Goal: Task Accomplishment & Management: Use online tool/utility

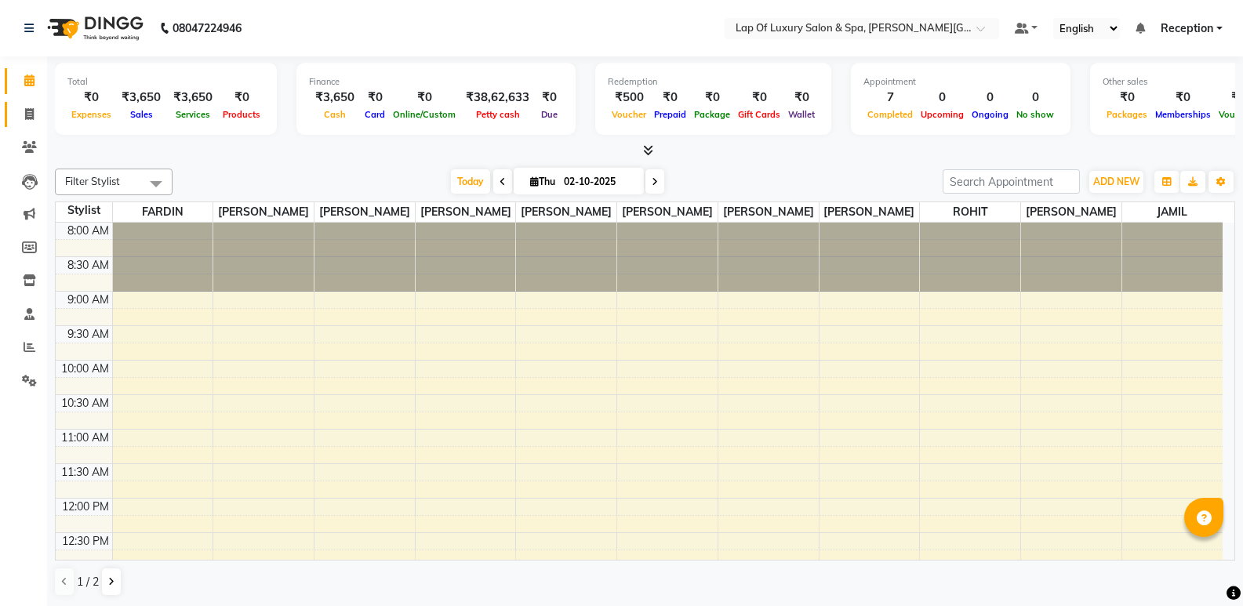
click at [15, 114] on link "Invoice" at bounding box center [24, 115] width 38 height 26
select select "service"
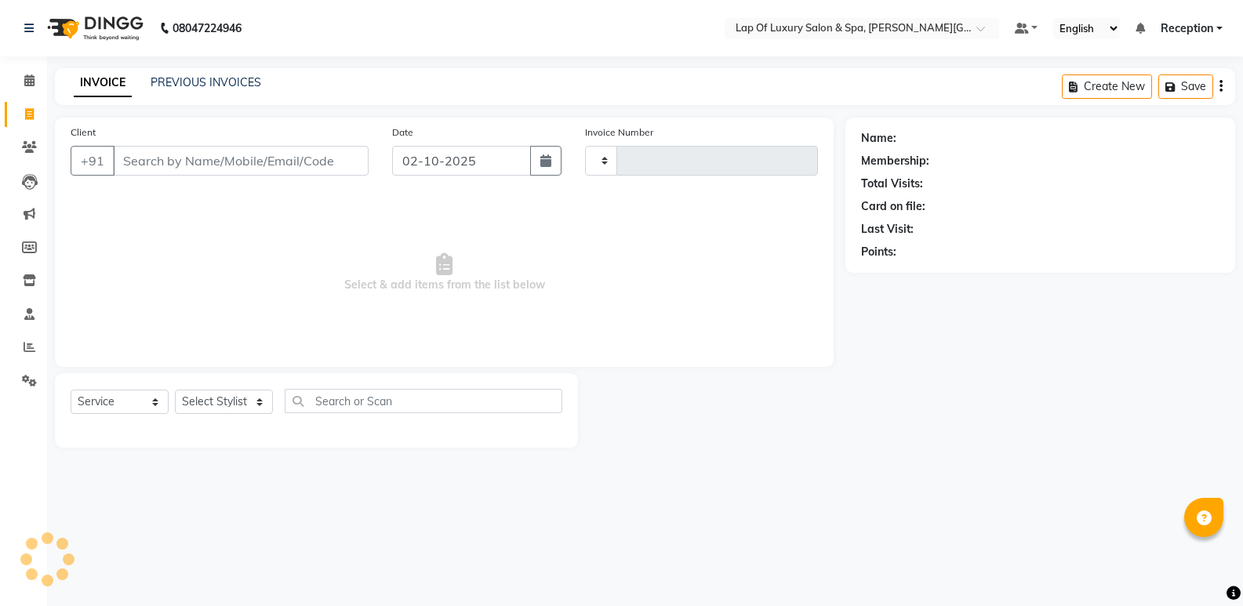
type input "1311"
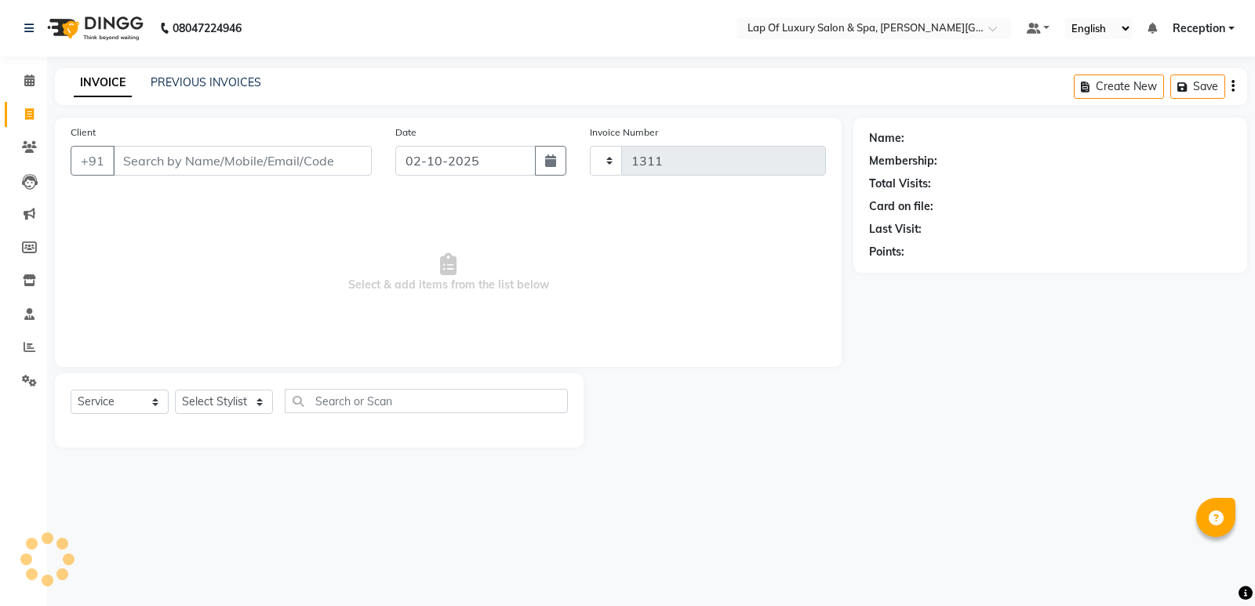
select select "7511"
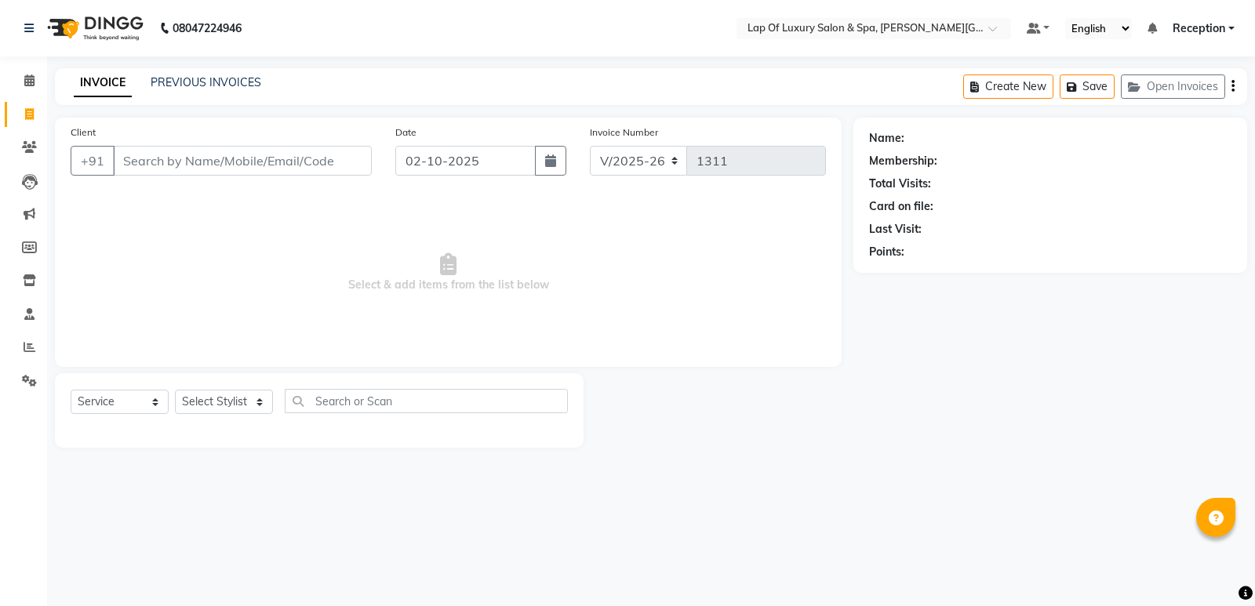
click at [197, 166] on input "Client" at bounding box center [242, 161] width 259 height 30
click at [190, 168] on input "Client" at bounding box center [242, 161] width 259 height 30
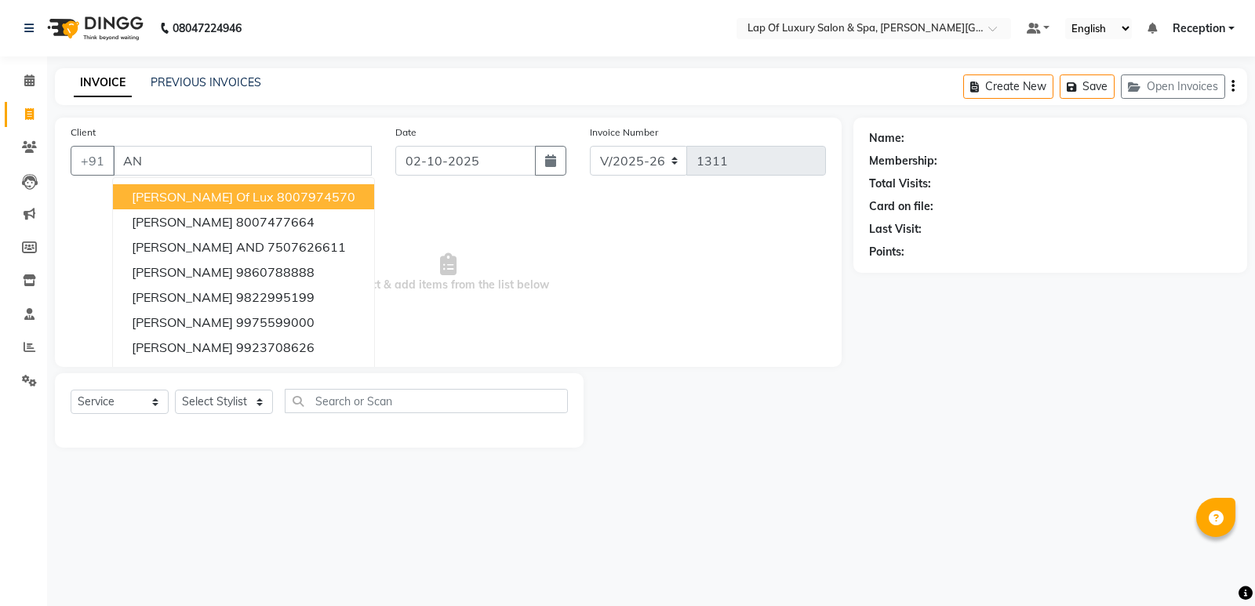
type input "A"
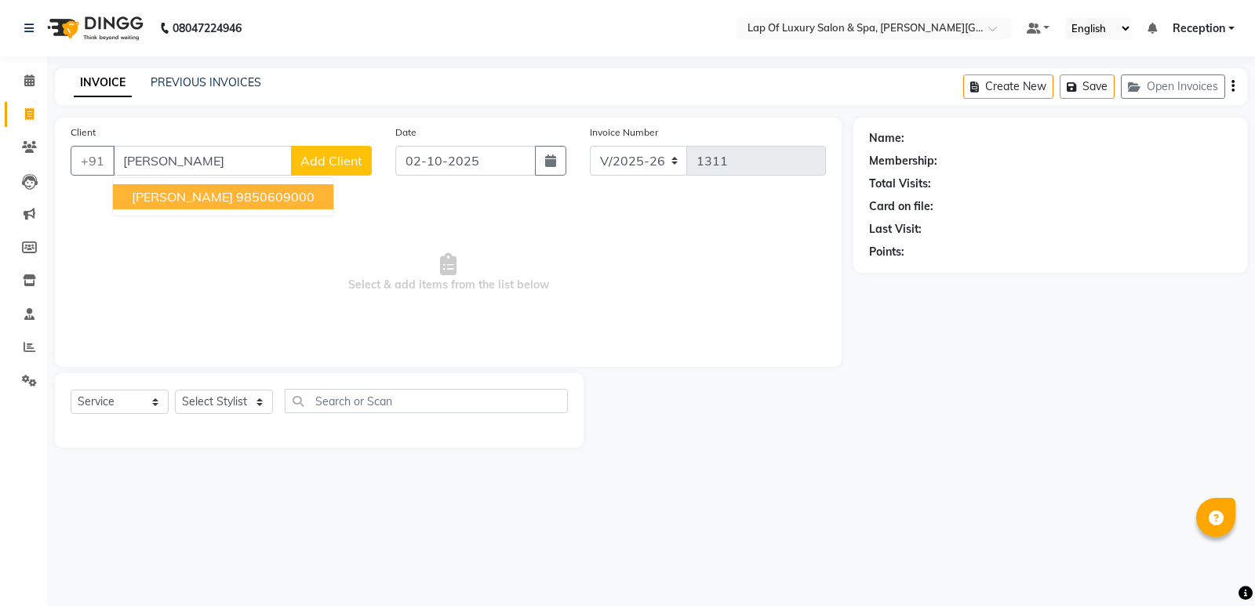
click at [293, 187] on button "[PERSON_NAME] 9850609000" at bounding box center [223, 196] width 220 height 25
type input "9850609000"
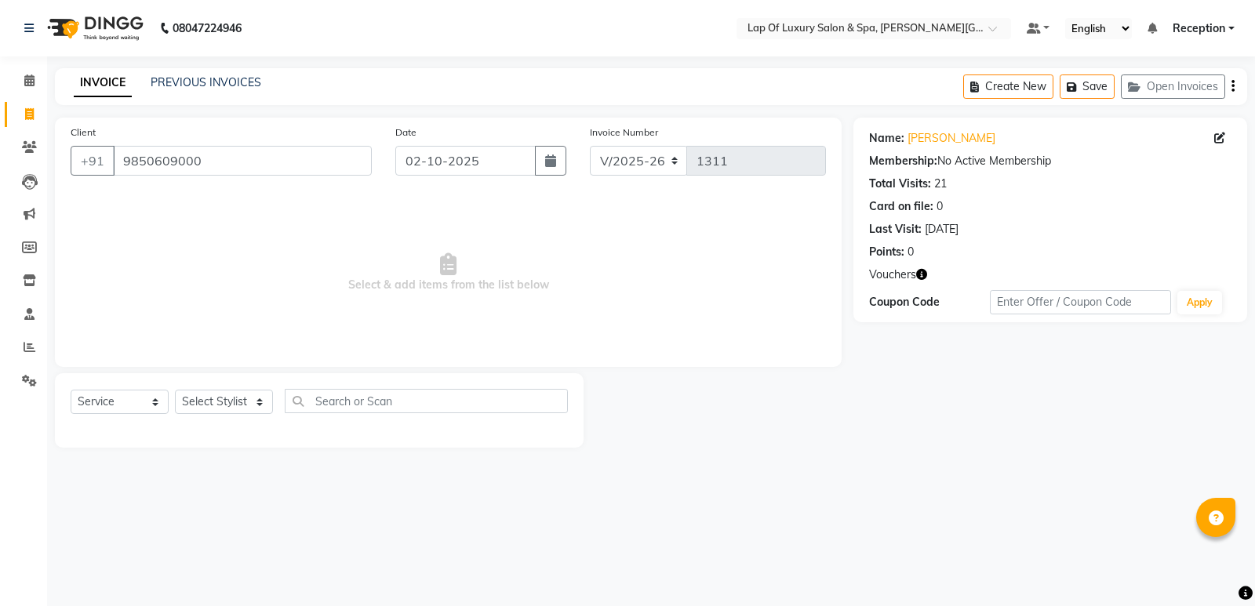
click at [918, 275] on icon "button" at bounding box center [921, 274] width 11 height 11
click at [218, 402] on select "Select Stylist FARDIN [PERSON_NAME] [PERSON_NAME] [PERSON_NAME] [PERSON_NAME] R…" at bounding box center [224, 402] width 98 height 24
select select "66149"
click at [175, 390] on select "Select Stylist FARDIN [PERSON_NAME] [PERSON_NAME] [PERSON_NAME] [PERSON_NAME] R…" at bounding box center [224, 402] width 98 height 24
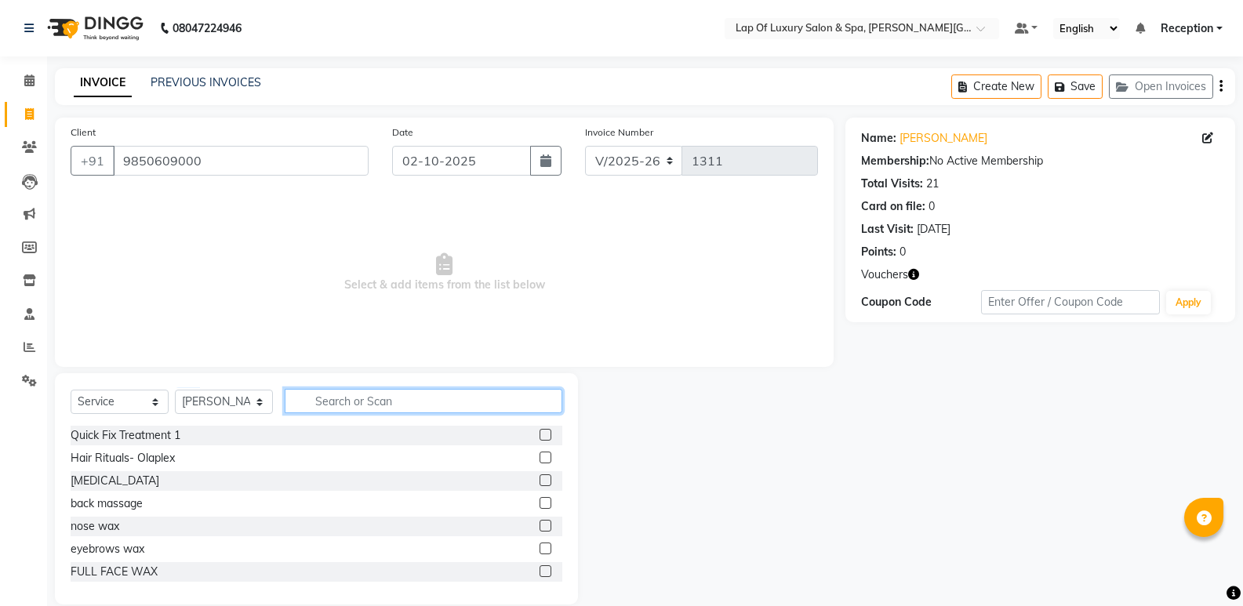
click at [391, 408] on input "text" at bounding box center [424, 401] width 278 height 24
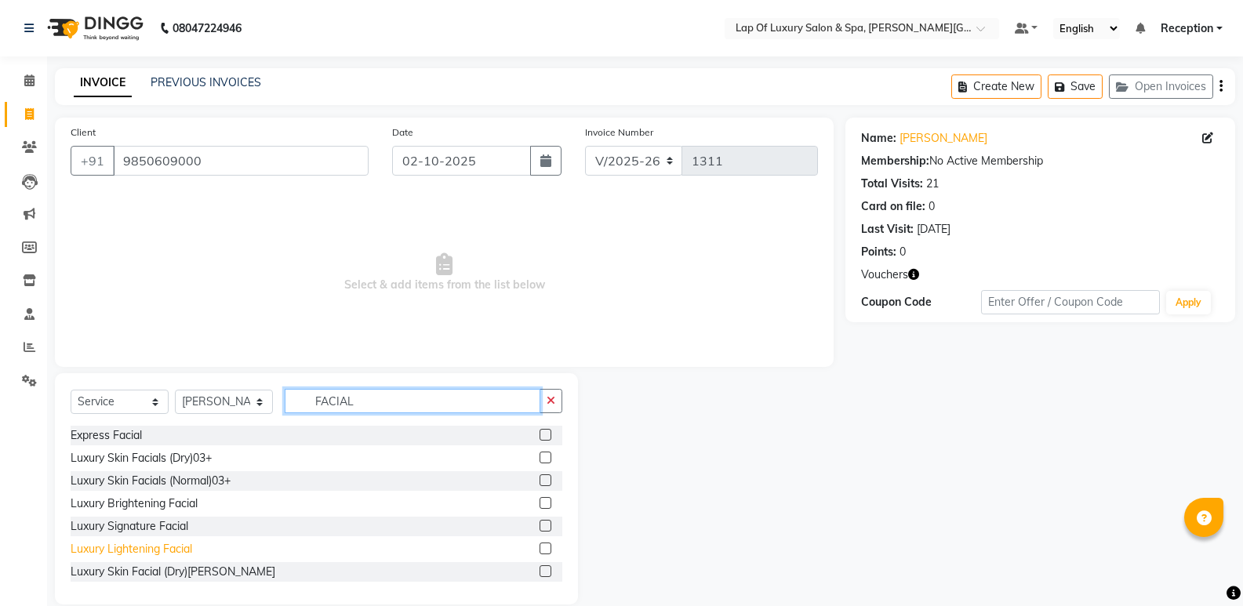
type input "FACIAL"
click at [143, 544] on div "Luxury Lightening Facial" at bounding box center [132, 549] width 122 height 16
checkbox input "false"
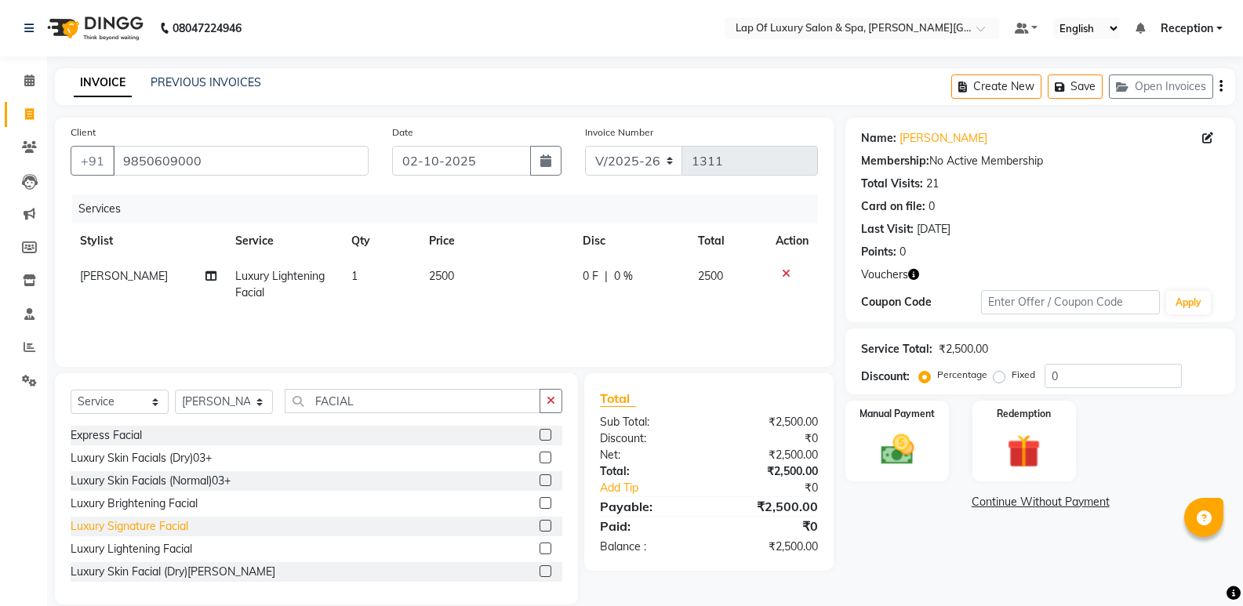
click at [153, 526] on div "Luxury Signature Facial" at bounding box center [130, 526] width 118 height 16
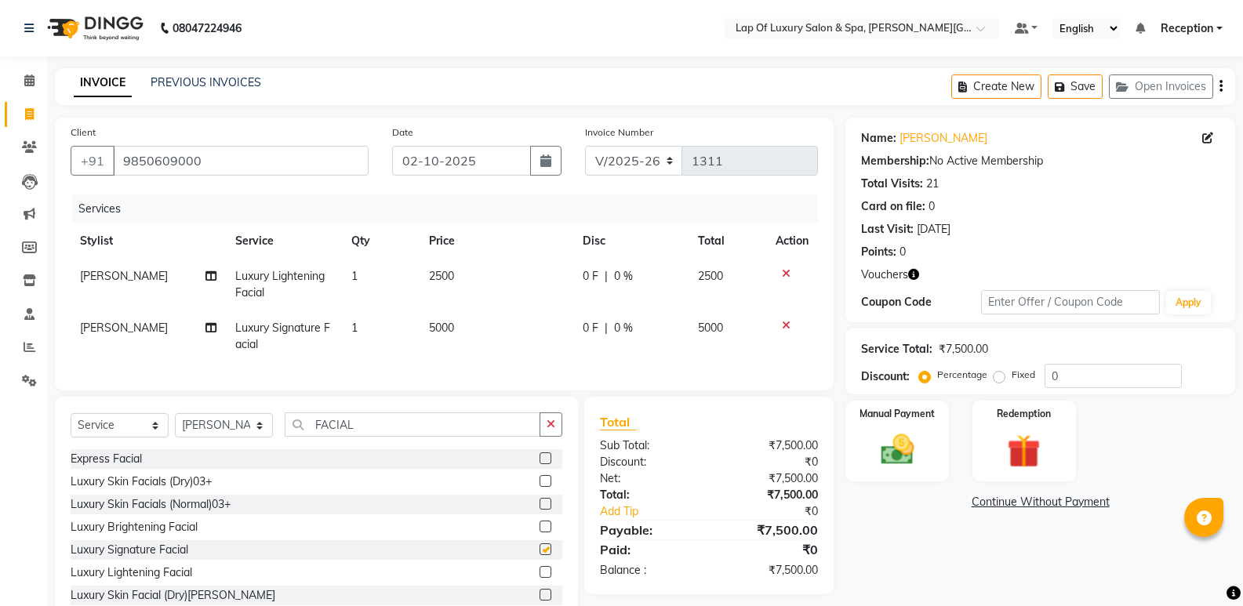
checkbox input "false"
click at [788, 275] on icon at bounding box center [786, 273] width 9 height 11
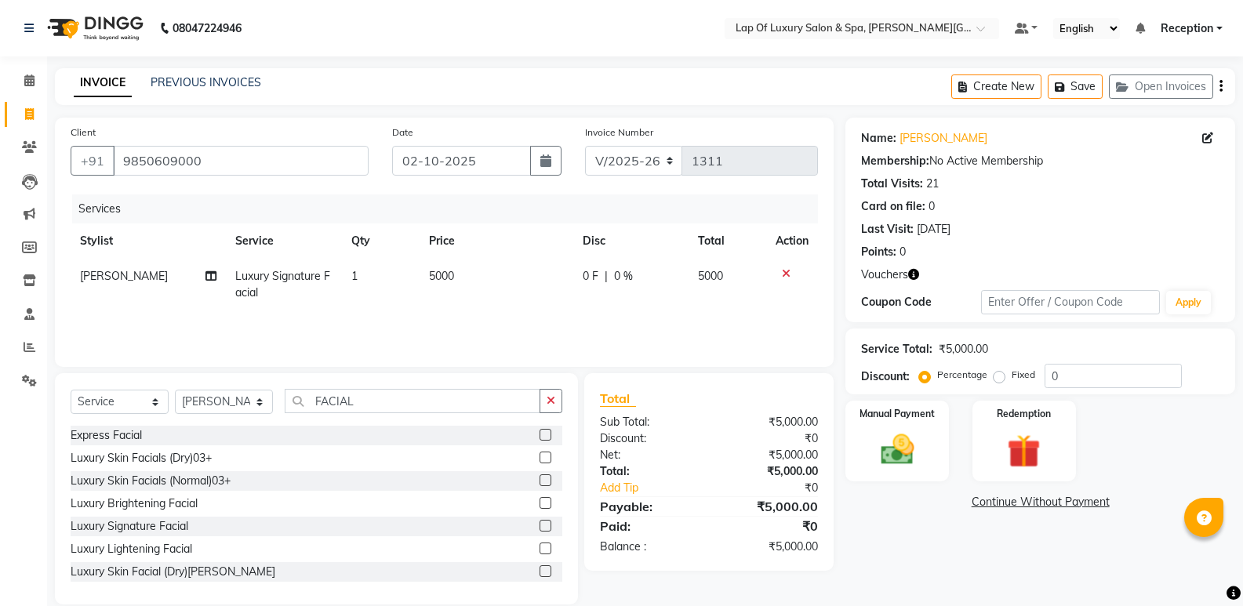
click at [493, 278] on td "5000" at bounding box center [497, 285] width 154 height 52
select select "66149"
click at [497, 277] on input "5000" at bounding box center [499, 280] width 98 height 24
type input "5"
type input "6000"
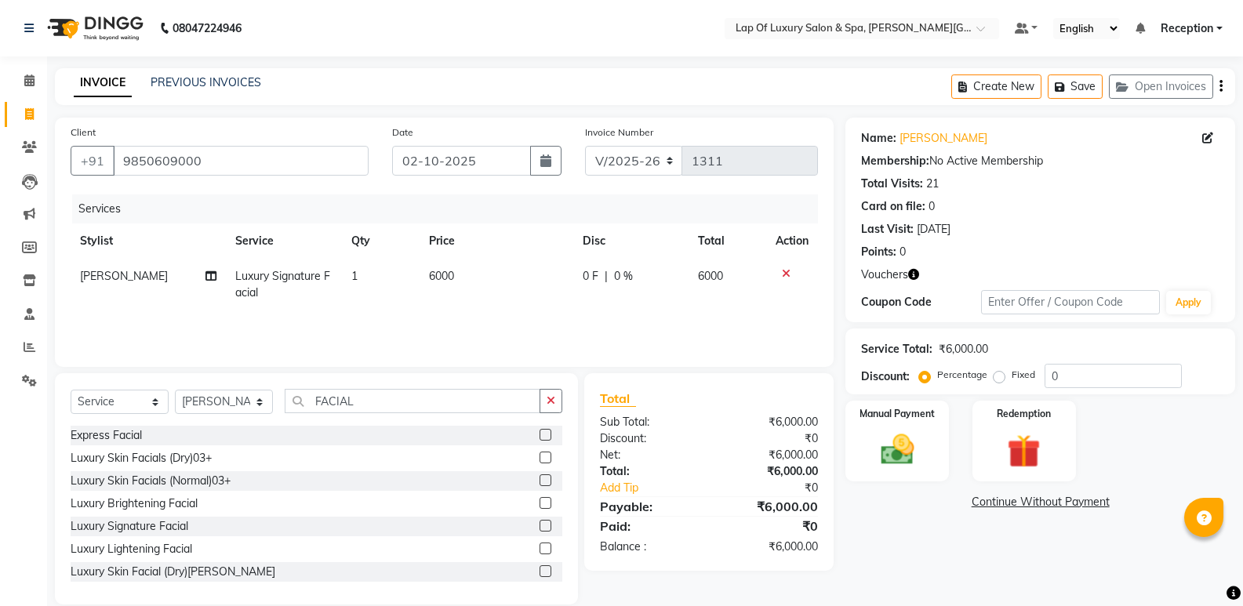
click at [523, 312] on div "Services Stylist Service Qty Price Disc Total Action [PERSON_NAME] Luxury Signa…" at bounding box center [444, 273] width 747 height 157
click at [427, 328] on div "Services Stylist Service Qty Price Disc Total Action [PERSON_NAME] Luxury Signa…" at bounding box center [444, 273] width 747 height 157
click at [547, 409] on button "button" at bounding box center [551, 401] width 23 height 24
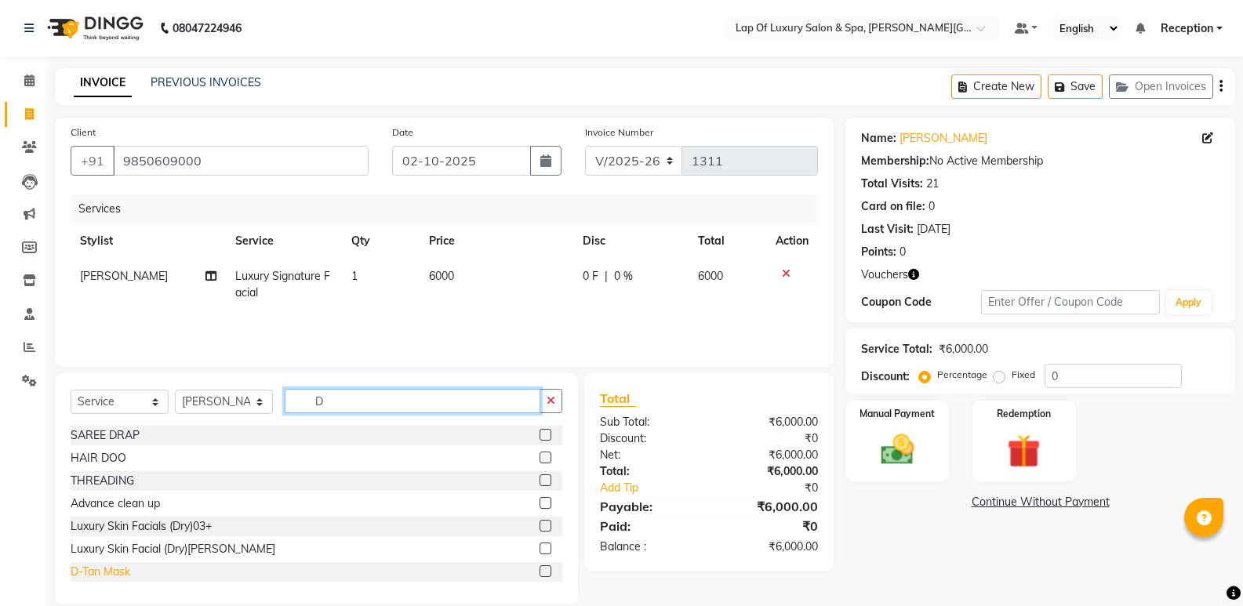
type input "D"
click at [108, 571] on div "D-Tan Mask" at bounding box center [101, 572] width 60 height 16
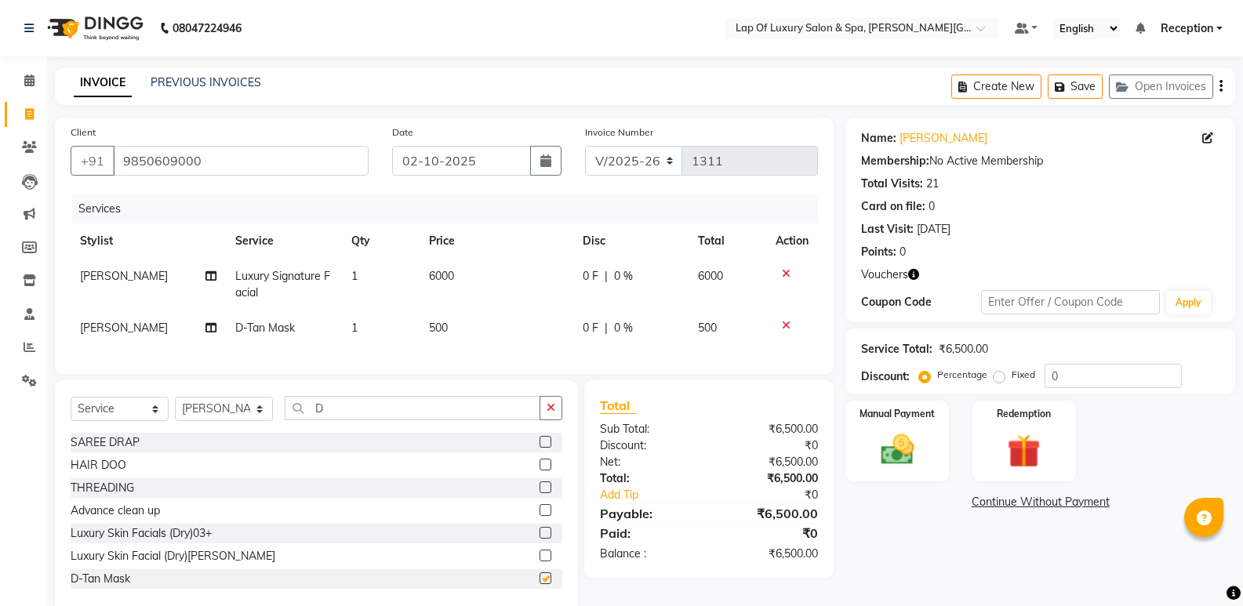
checkbox input "false"
click at [441, 339] on td "500" at bounding box center [497, 328] width 154 height 35
select select "66149"
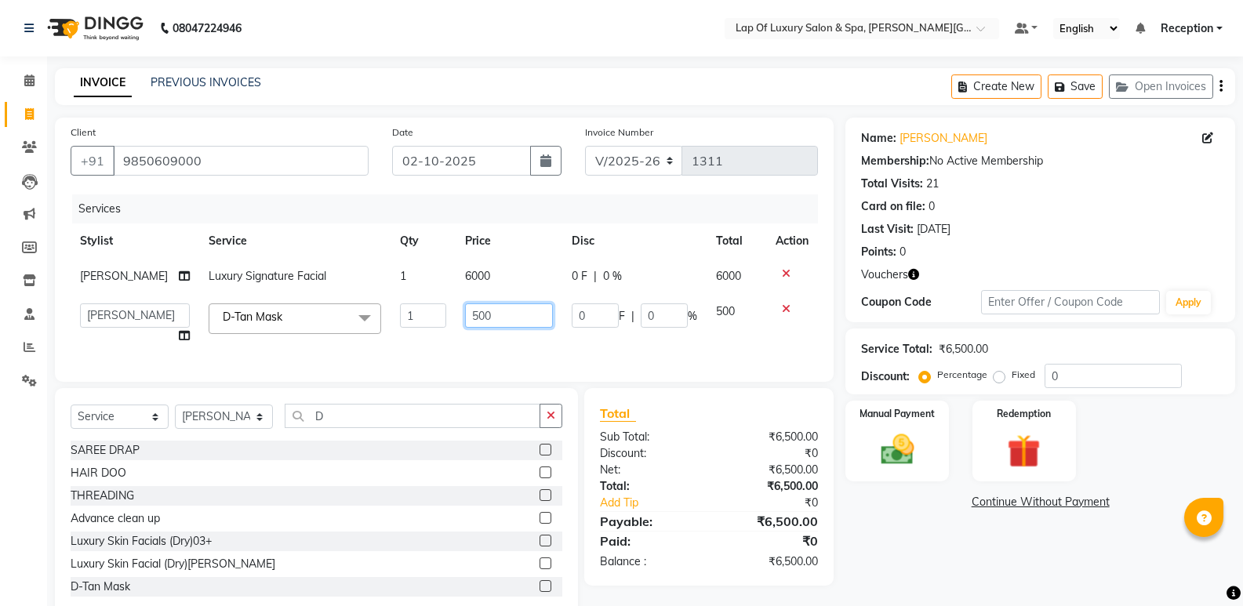
click at [499, 318] on input "500" at bounding box center [509, 316] width 88 height 24
type input "5"
type input "800"
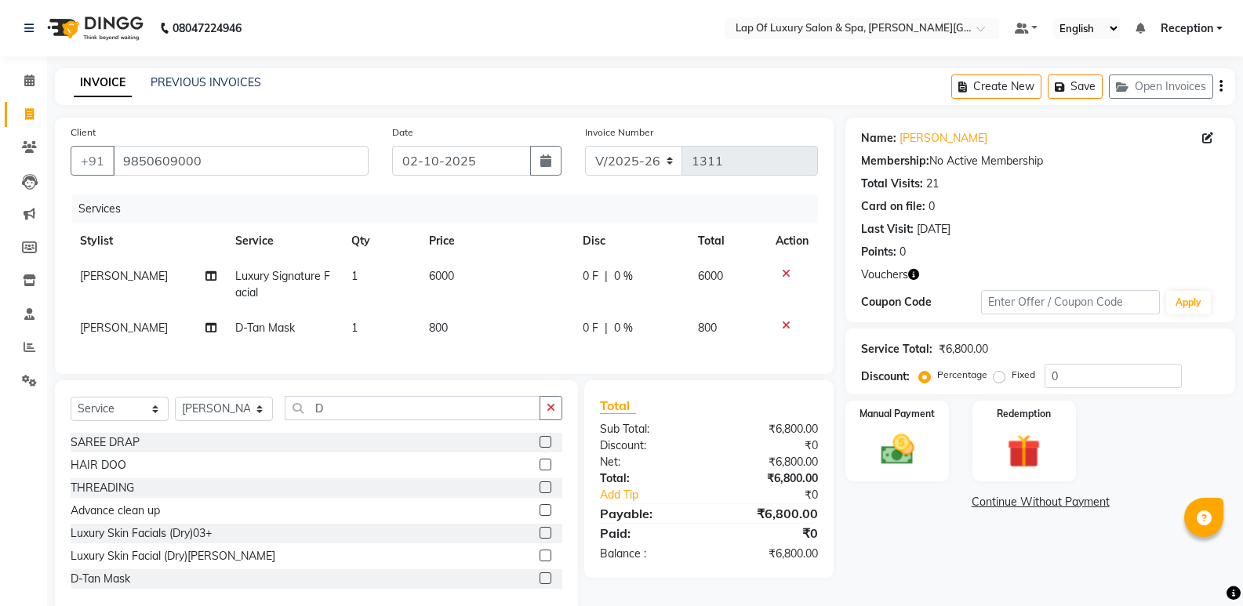
click at [409, 340] on td "1" at bounding box center [381, 328] width 78 height 35
select select "66149"
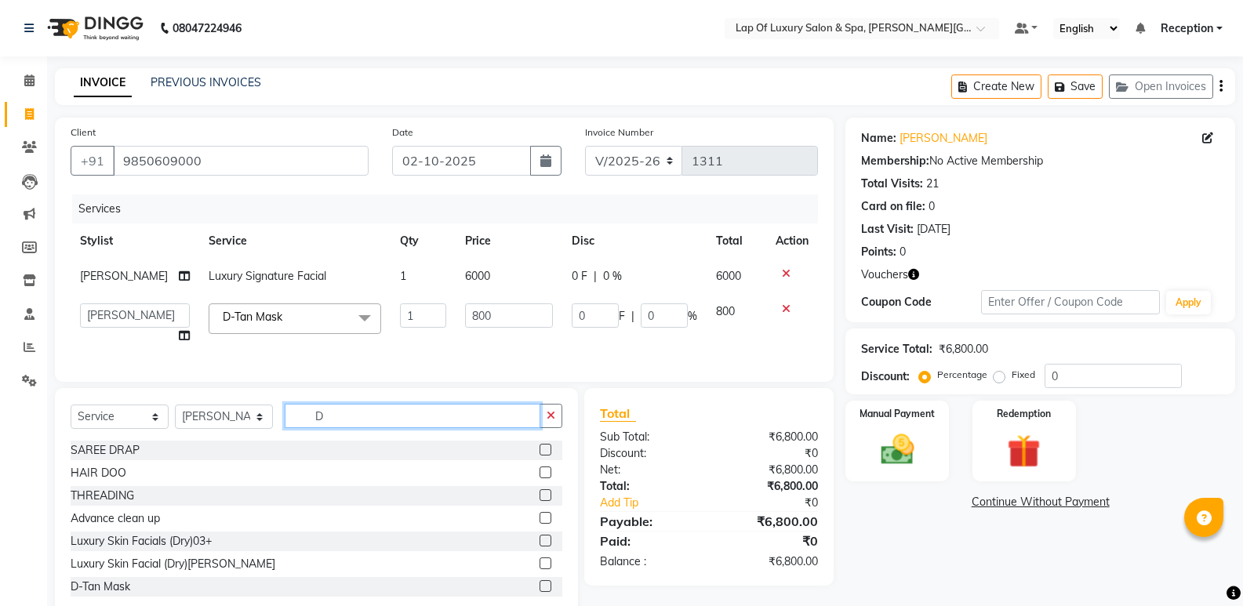
click at [537, 424] on input "D" at bounding box center [413, 416] width 256 height 24
click at [562, 428] on button "button" at bounding box center [551, 416] width 23 height 24
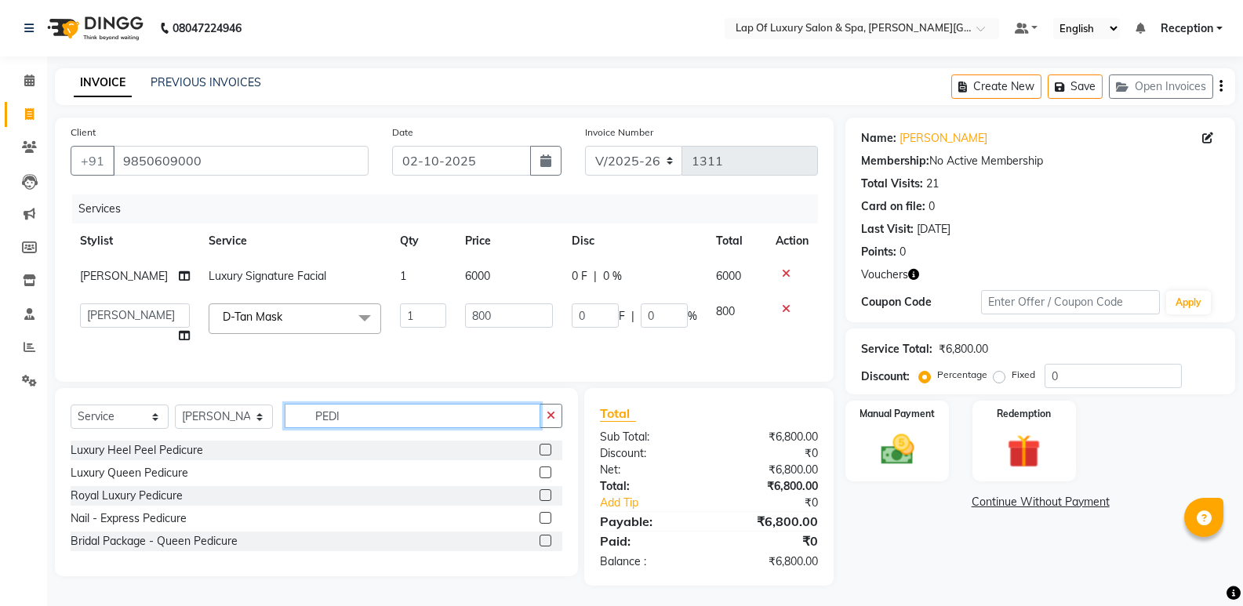
scroll to position [15, 0]
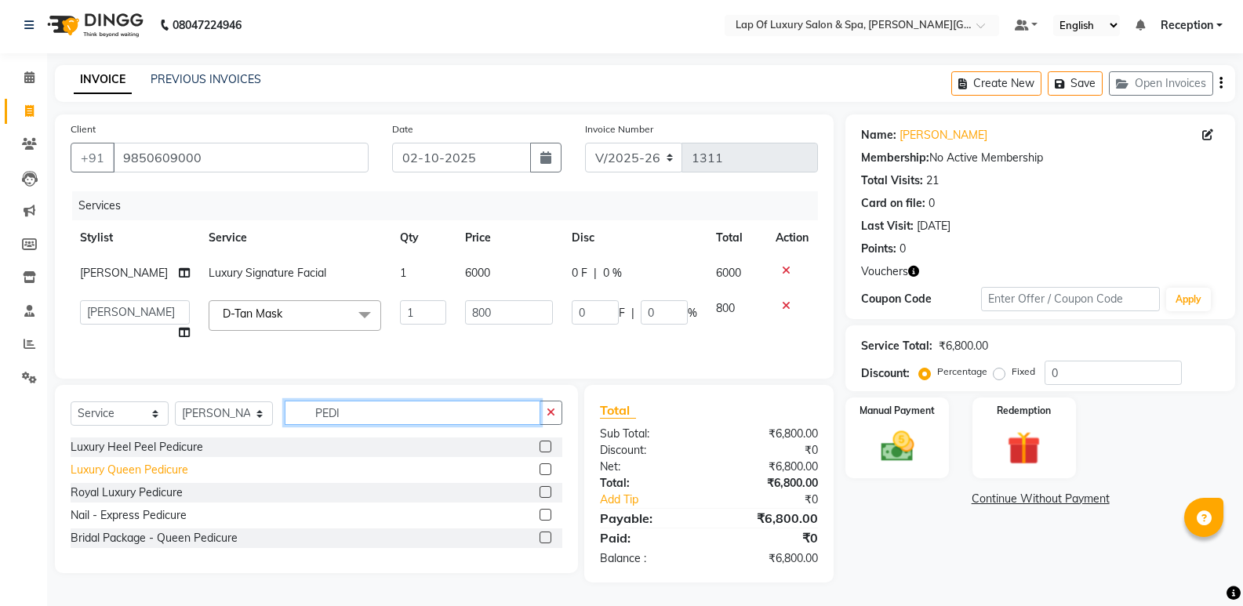
type input "PEDI"
click at [147, 465] on div "Luxury Queen Pedicure" at bounding box center [130, 470] width 118 height 16
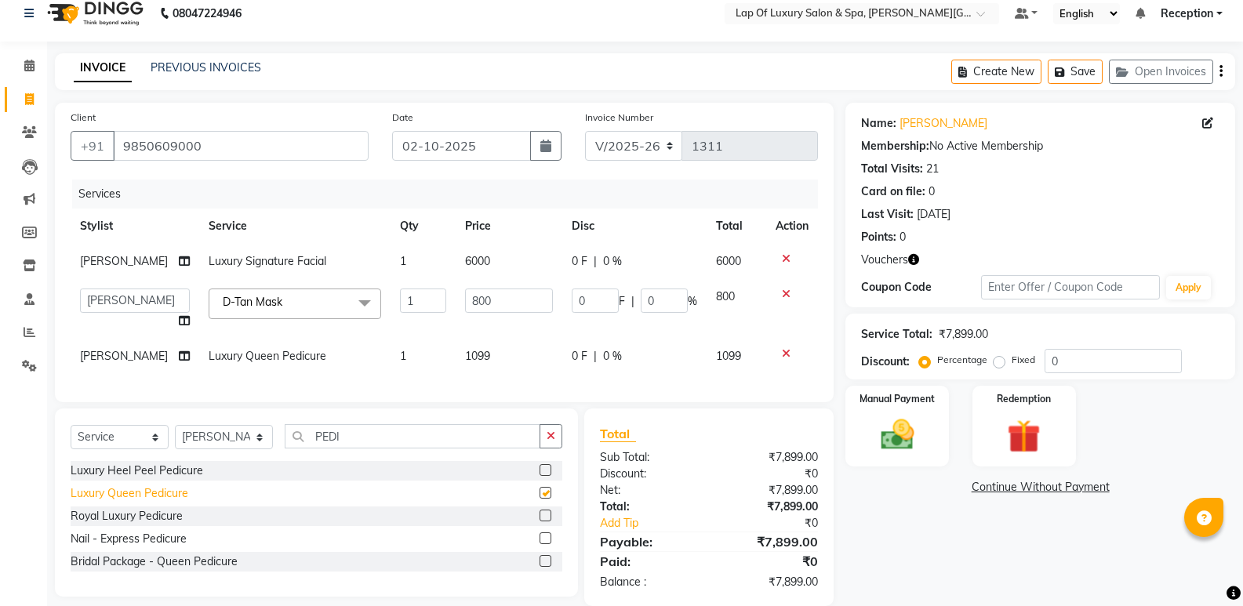
checkbox input "false"
click at [501, 355] on td "1099" at bounding box center [509, 356] width 107 height 35
select select "66149"
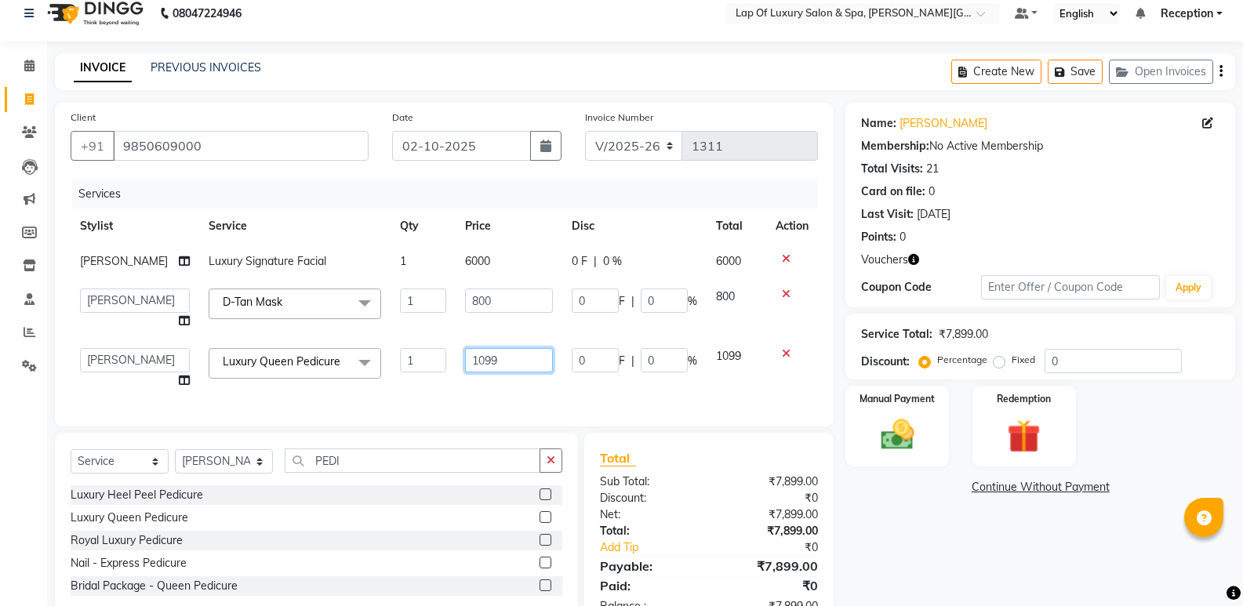
click at [505, 354] on input "1099" at bounding box center [509, 360] width 88 height 24
type input "1"
click at [115, 550] on div "Luxury Heel Peel Pedicure Luxury Queen Pedicure Royal Luxury Pedicure Nail - Ex…" at bounding box center [317, 543] width 492 height 114
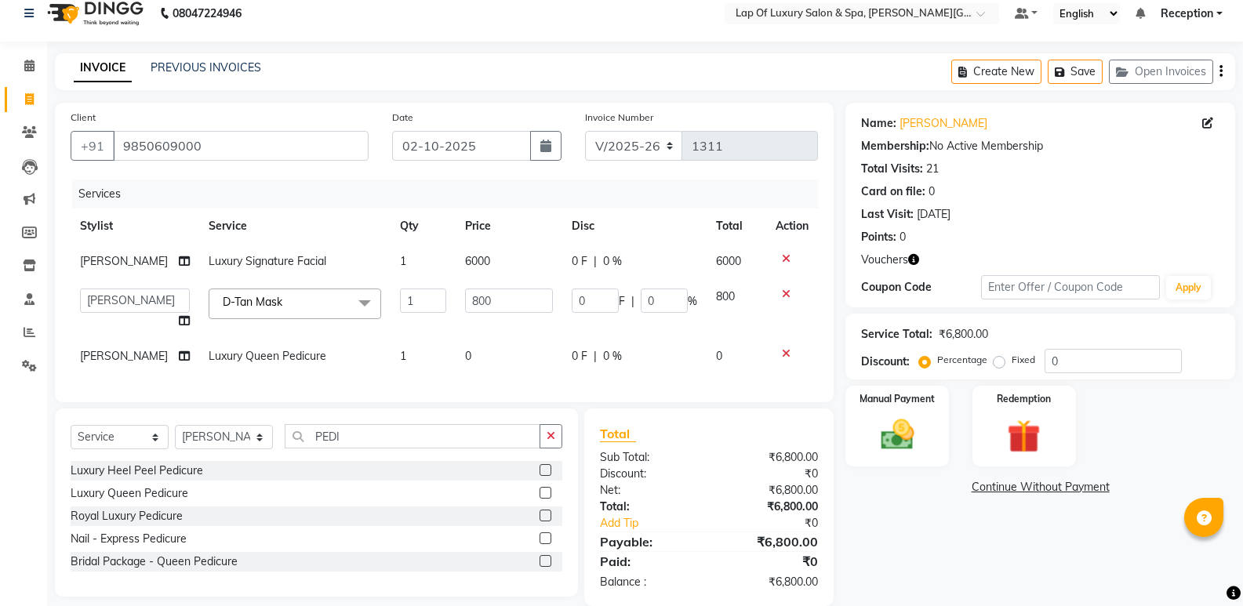
click at [790, 351] on div at bounding box center [792, 353] width 33 height 11
click at [786, 353] on icon at bounding box center [786, 353] width 9 height 11
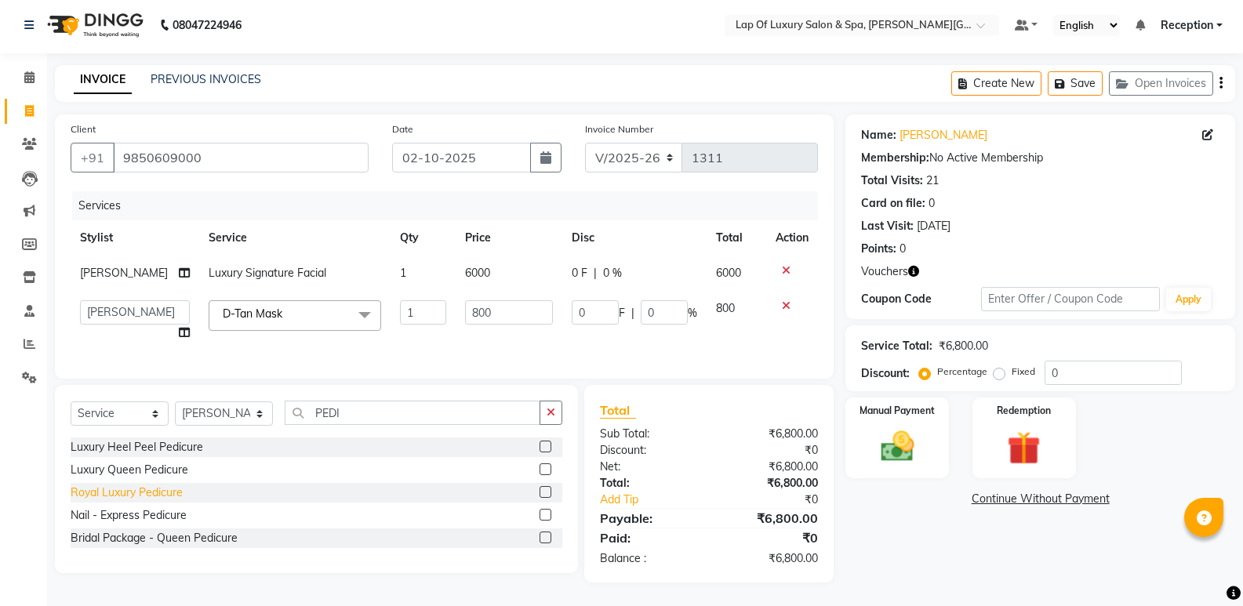
click at [107, 494] on div "Royal Luxury Pedicure" at bounding box center [127, 493] width 112 height 16
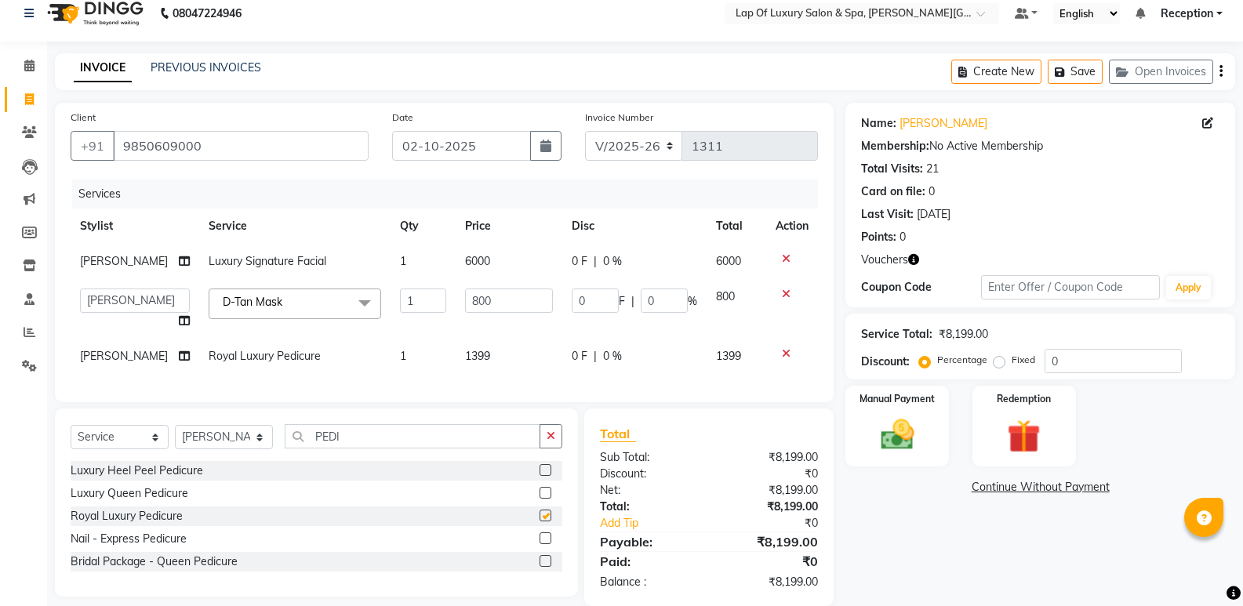
checkbox input "false"
click at [521, 351] on td "1399" at bounding box center [509, 356] width 107 height 35
select select "66149"
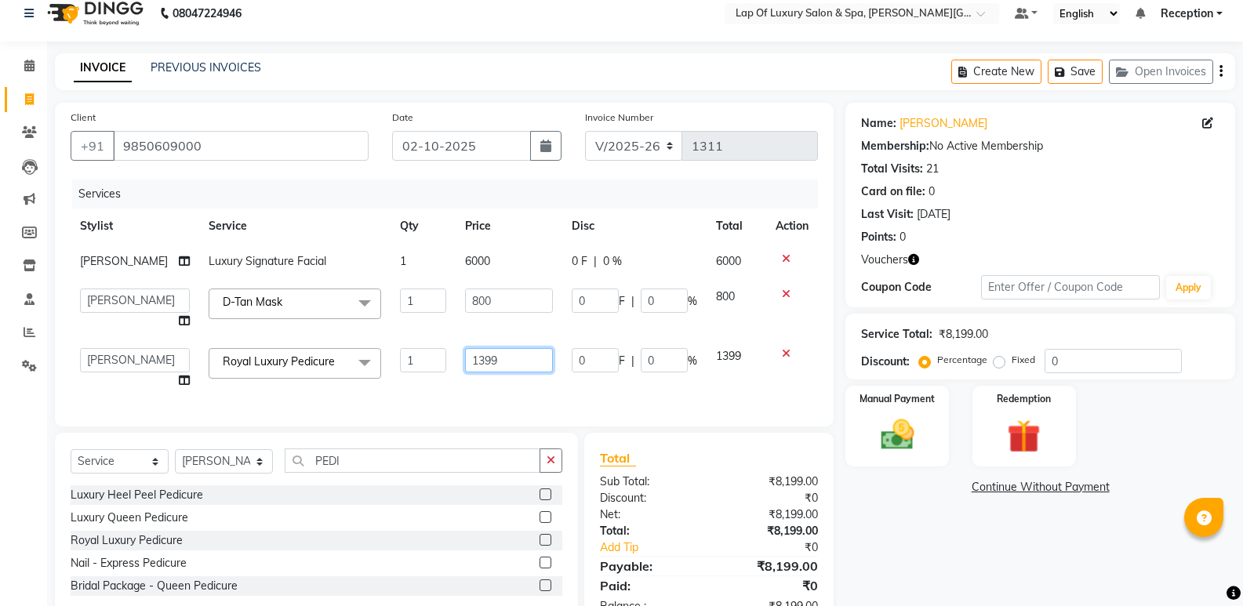
click at [521, 351] on input "1399" at bounding box center [509, 360] width 88 height 24
type input "1"
type input "2100"
click at [965, 582] on div "Name: [PERSON_NAME] Membership: No Active Membership Total Visits: 21 Card on f…" at bounding box center [1047, 367] width 402 height 528
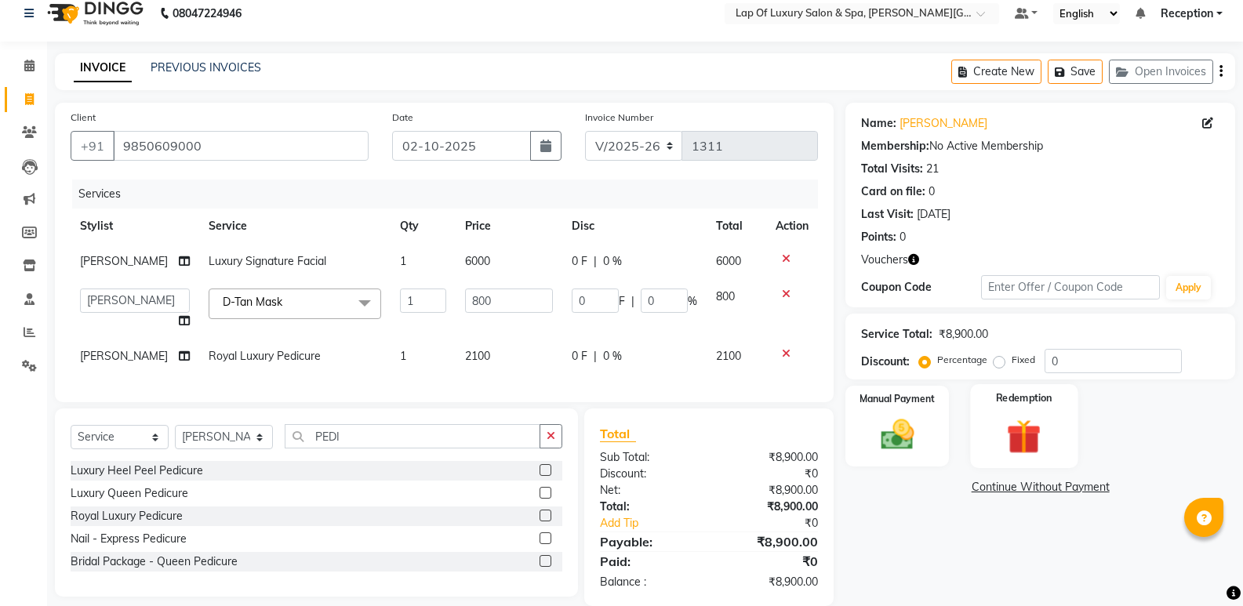
click at [1023, 430] on img at bounding box center [1024, 436] width 56 height 43
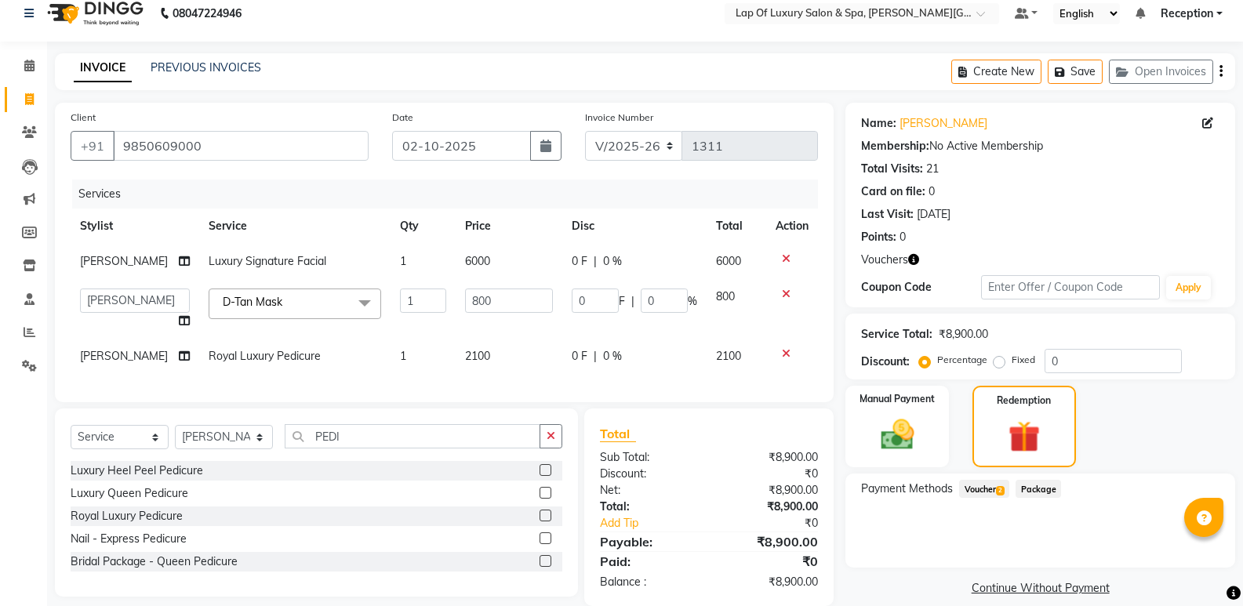
click at [991, 489] on span "Voucher 2" at bounding box center [984, 489] width 50 height 18
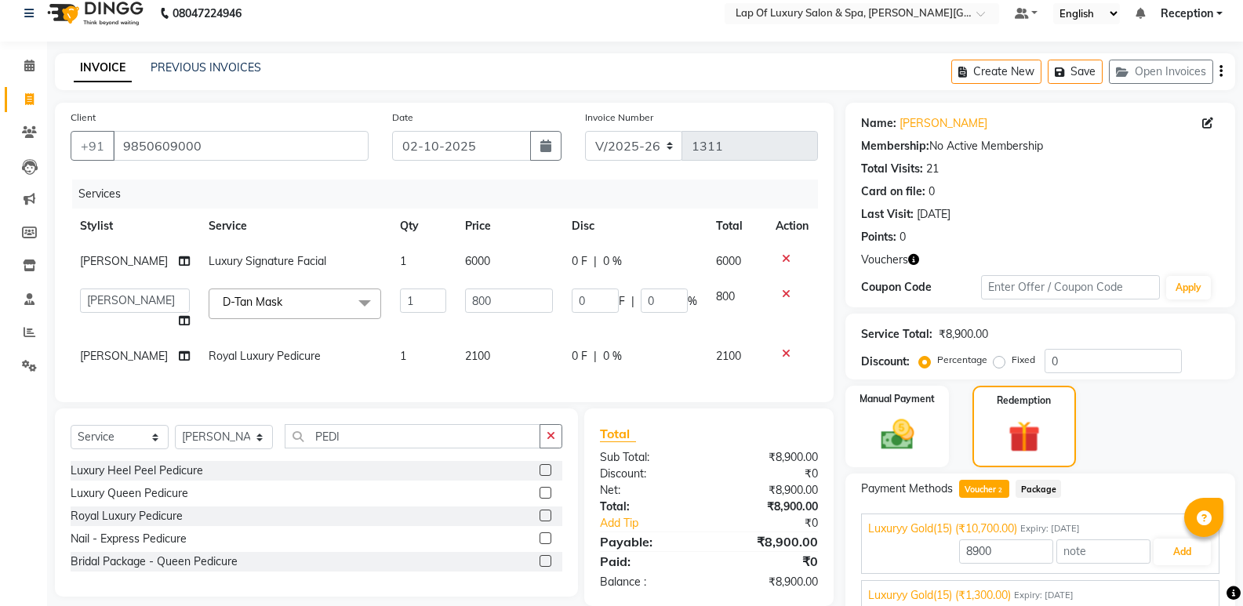
scroll to position [82, 0]
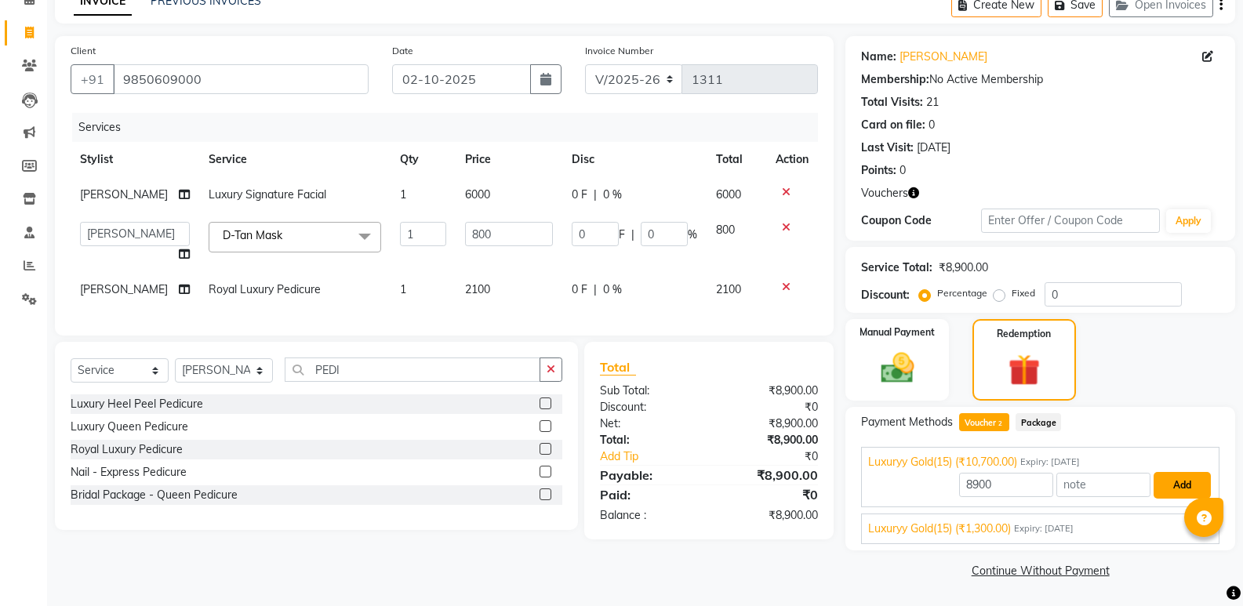
click at [1162, 490] on button "Add" at bounding box center [1182, 485] width 57 height 27
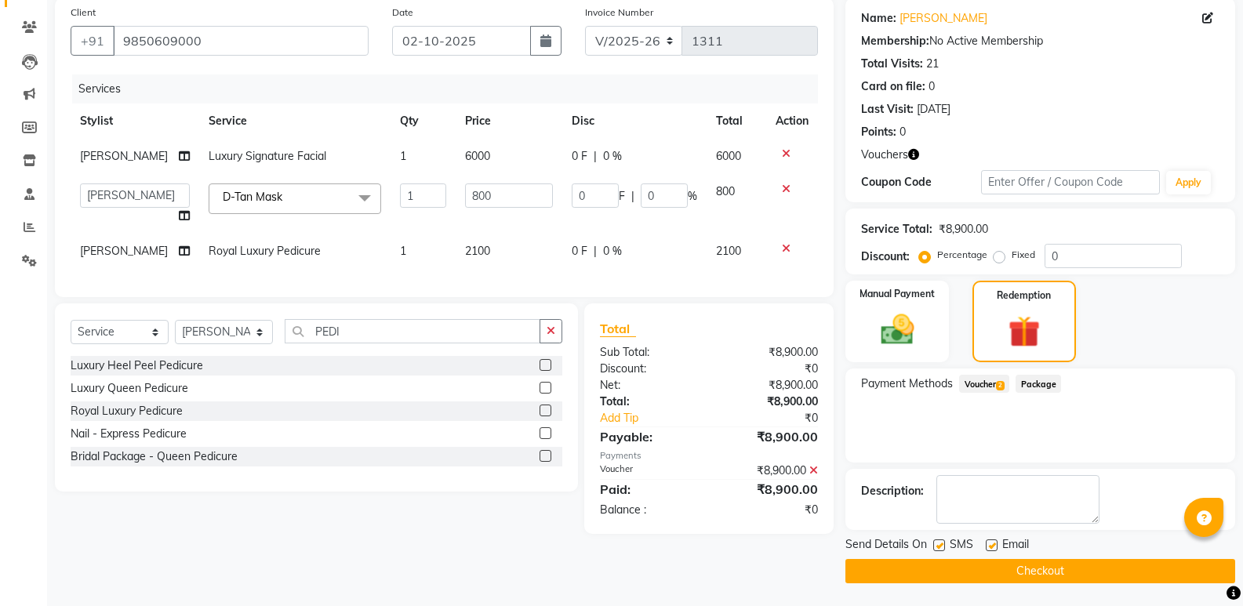
scroll to position [121, 0]
click at [997, 547] on label at bounding box center [992, 545] width 12 height 12
click at [996, 547] on input "checkbox" at bounding box center [991, 545] width 10 height 10
checkbox input "false"
click at [904, 564] on button "Checkout" at bounding box center [1041, 570] width 390 height 24
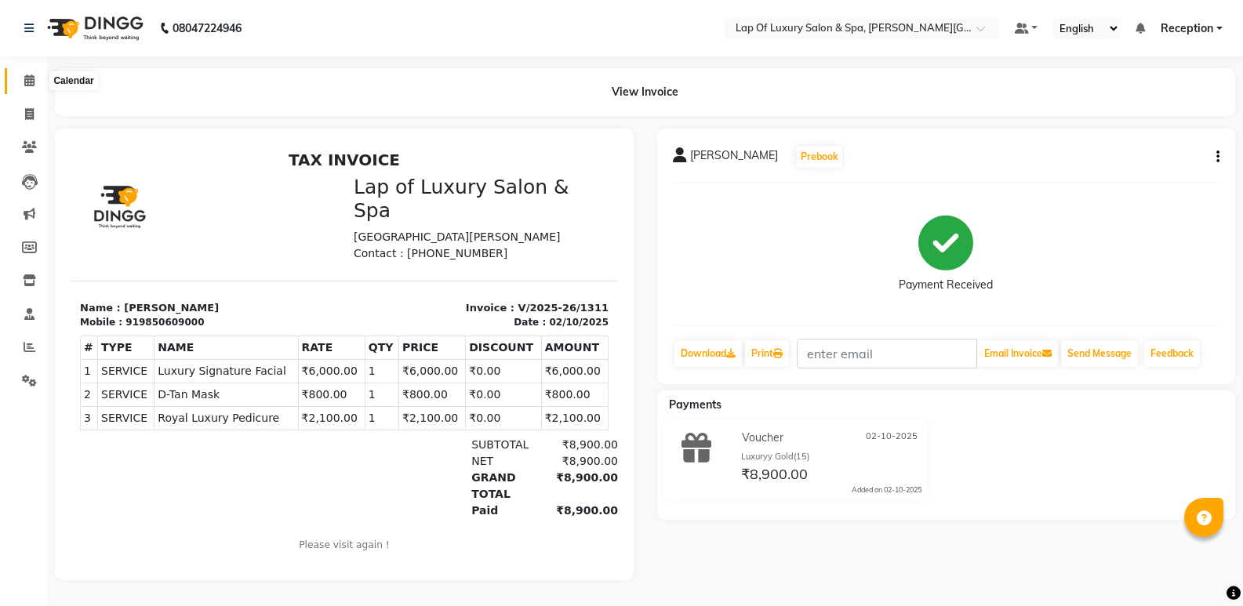
click at [35, 76] on span at bounding box center [29, 81] width 27 height 18
